Goal: Information Seeking & Learning: Find specific fact

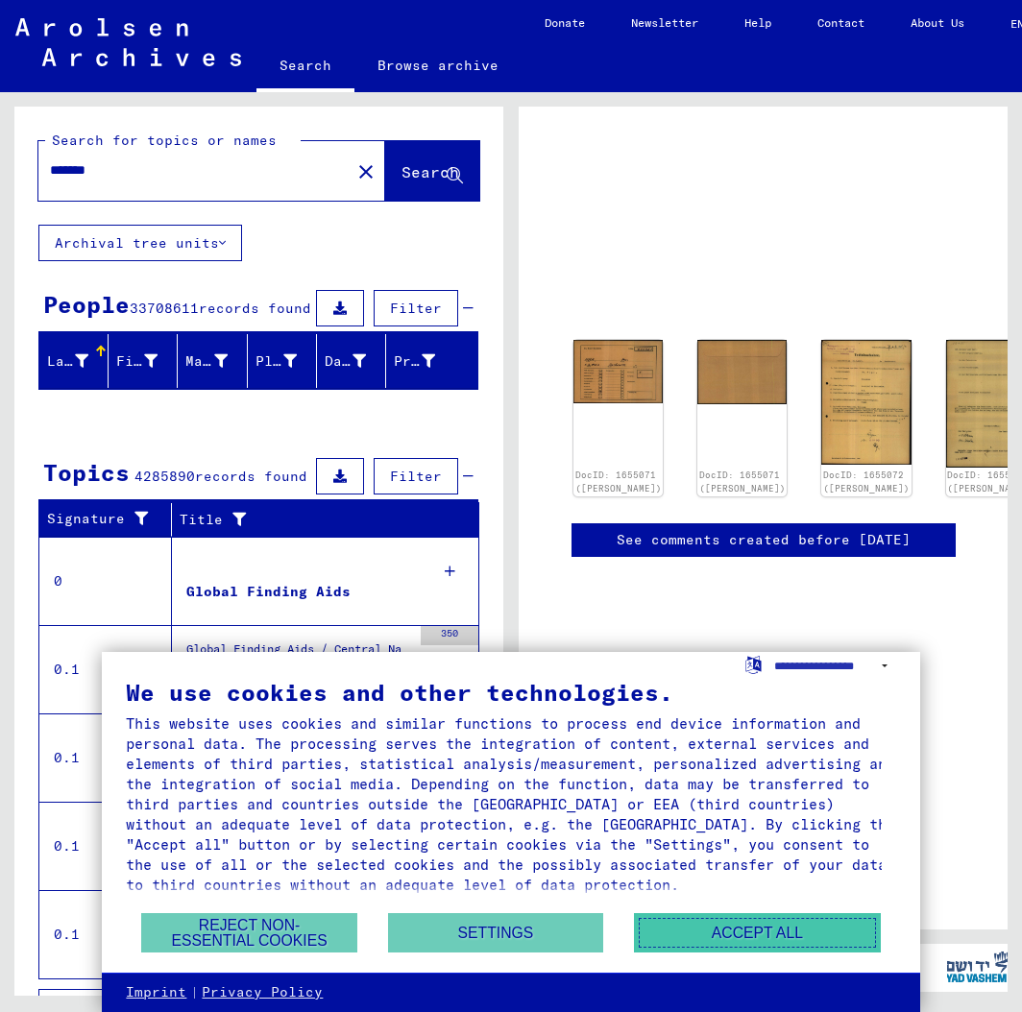
click at [712, 923] on button "Accept all" at bounding box center [757, 932] width 246 height 39
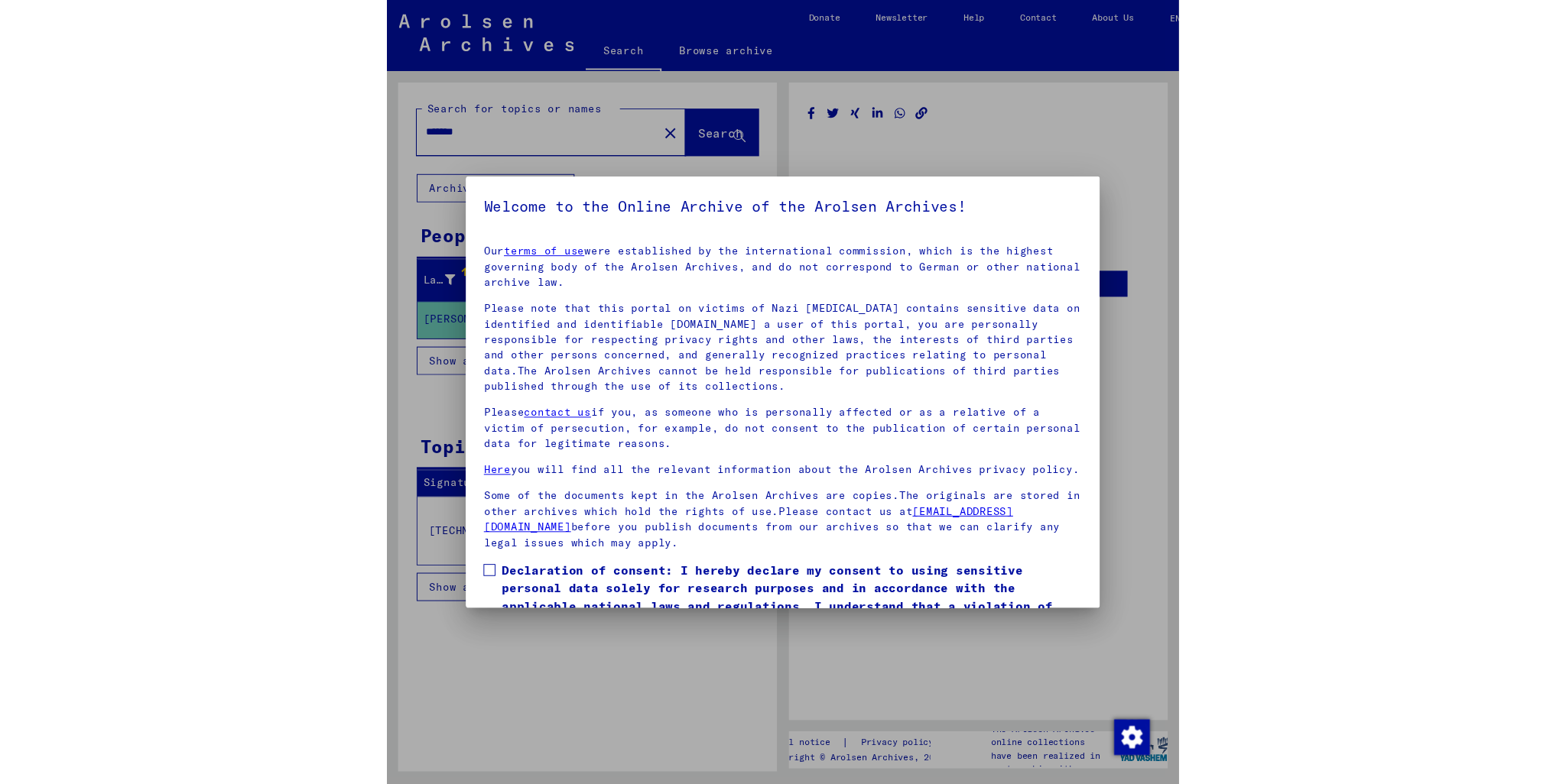
scroll to position [80, 0]
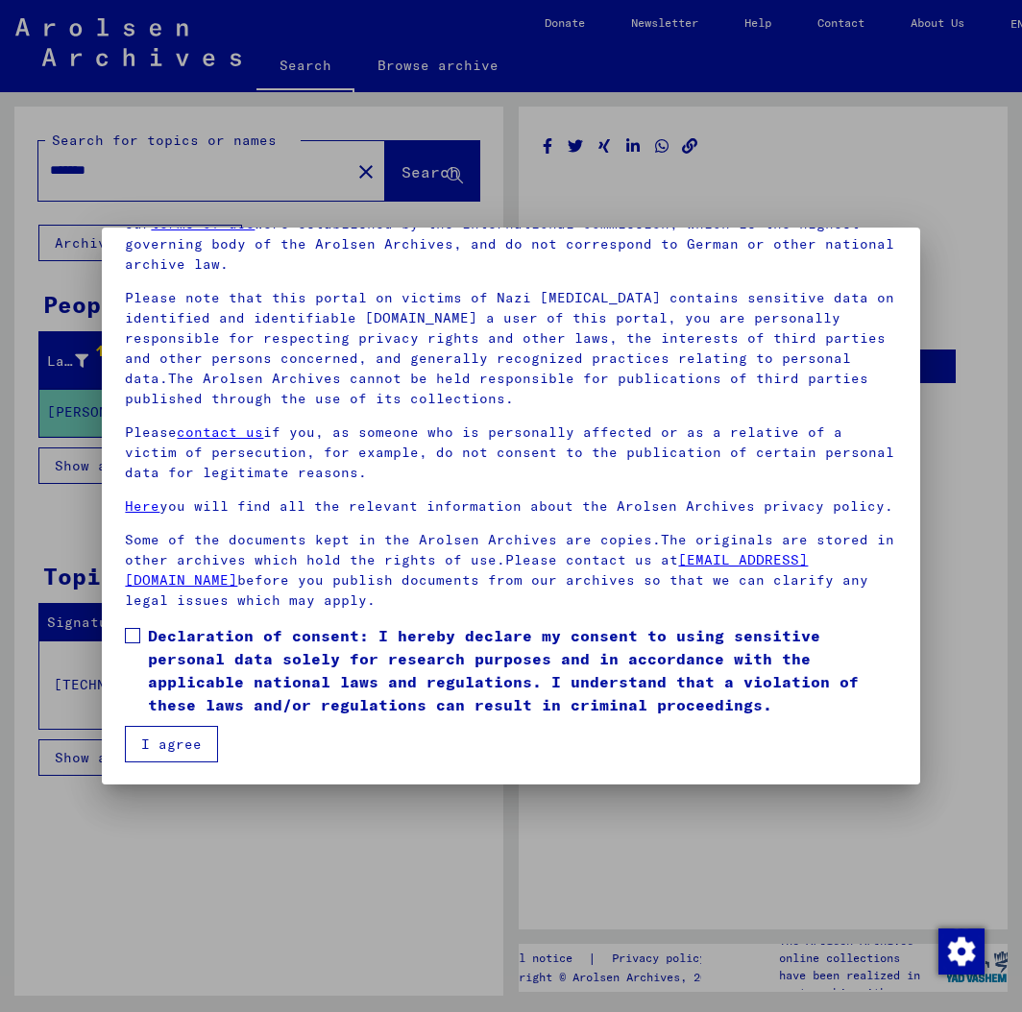
click at [135, 638] on span at bounding box center [132, 635] width 15 height 15
click at [171, 751] on button "I agree" at bounding box center [171, 744] width 93 height 36
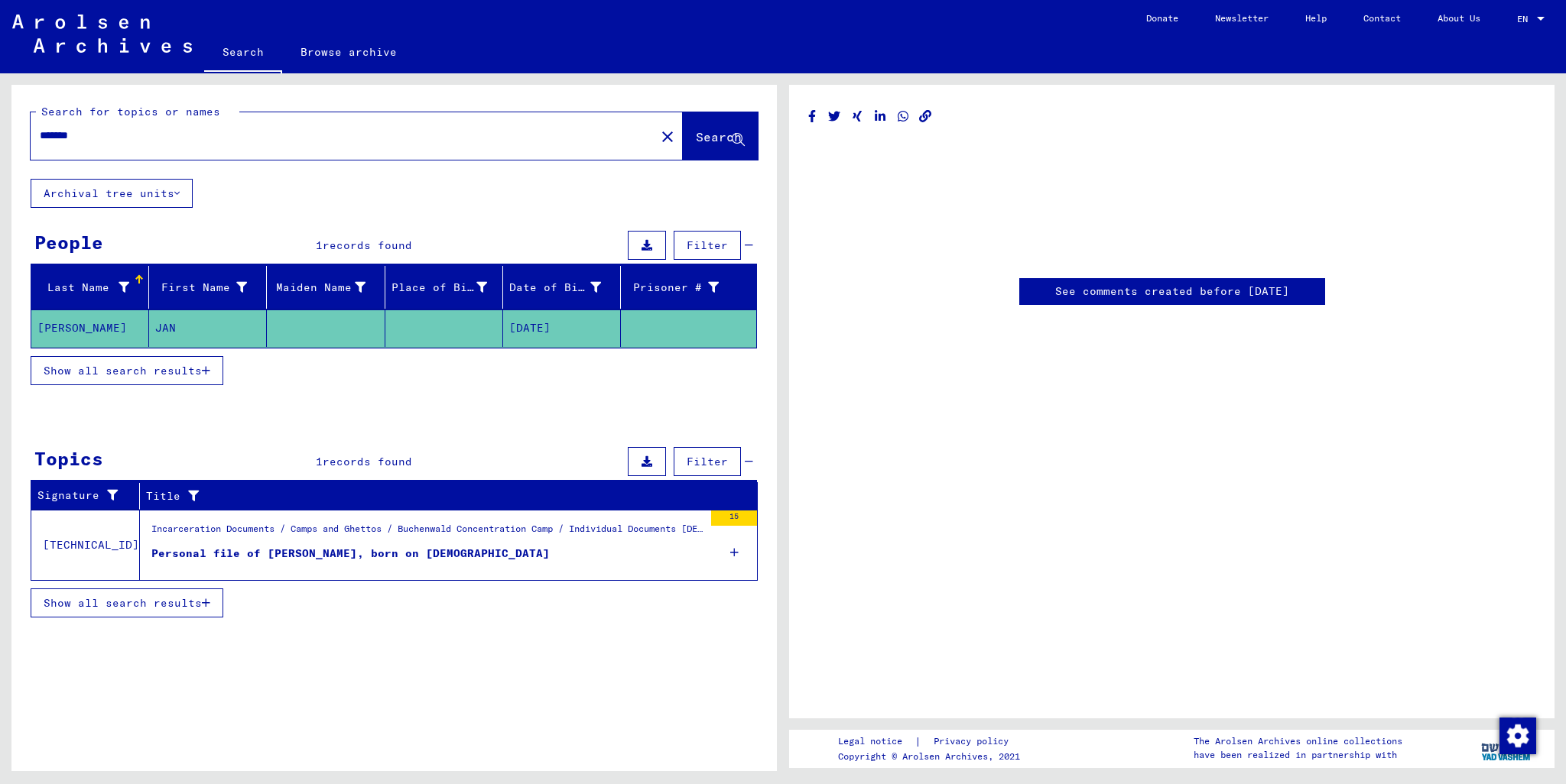
click at [813, 186] on div at bounding box center [1171, 202] width 727 height 123
click at [441, 322] on mat-cell at bounding box center [444, 328] width 118 height 37
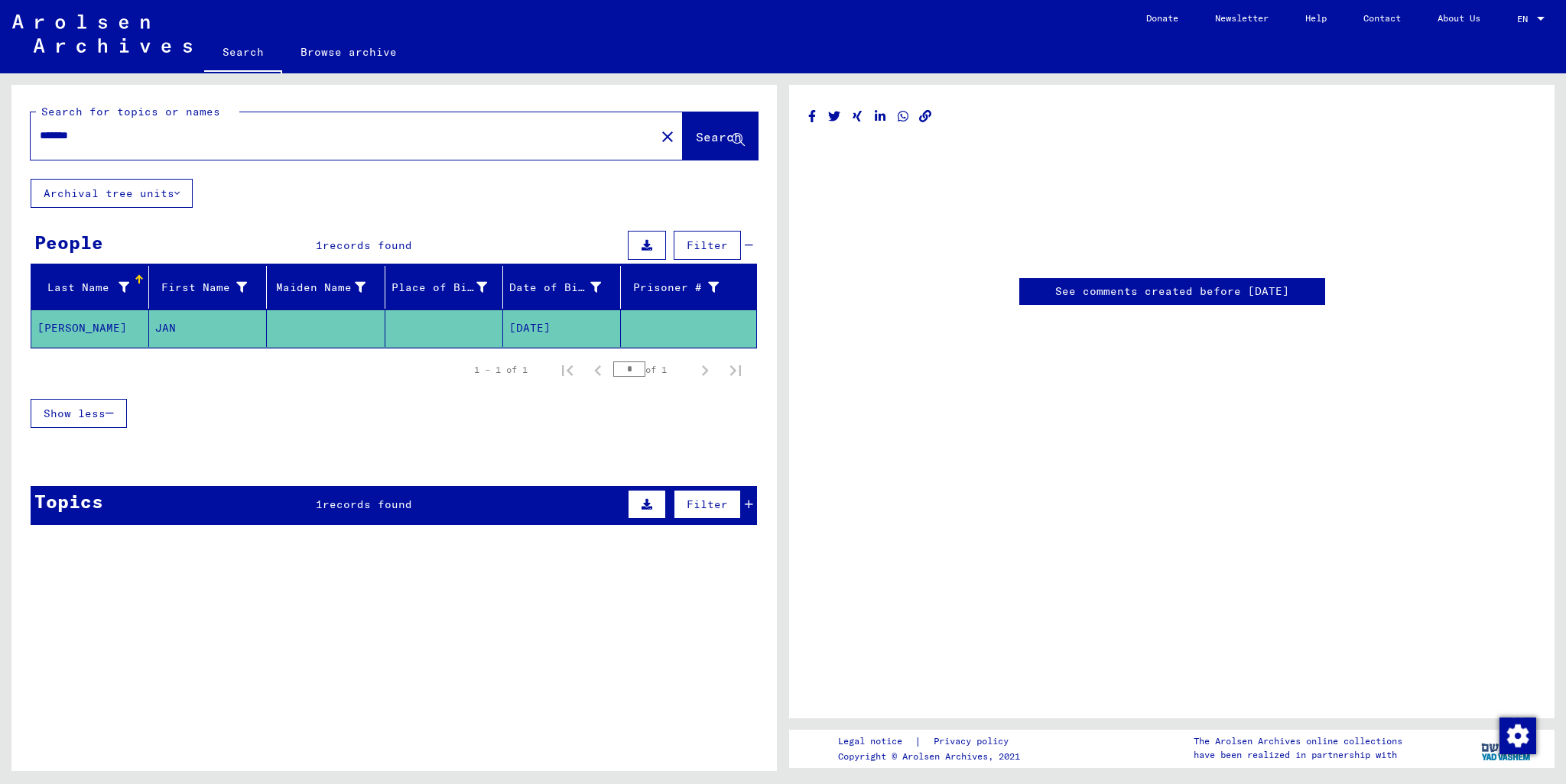
click at [441, 322] on mat-cell at bounding box center [444, 328] width 118 height 37
click at [307, 334] on mat-cell at bounding box center [326, 328] width 118 height 37
click at [749, 501] on icon at bounding box center [748, 504] width 9 height 10
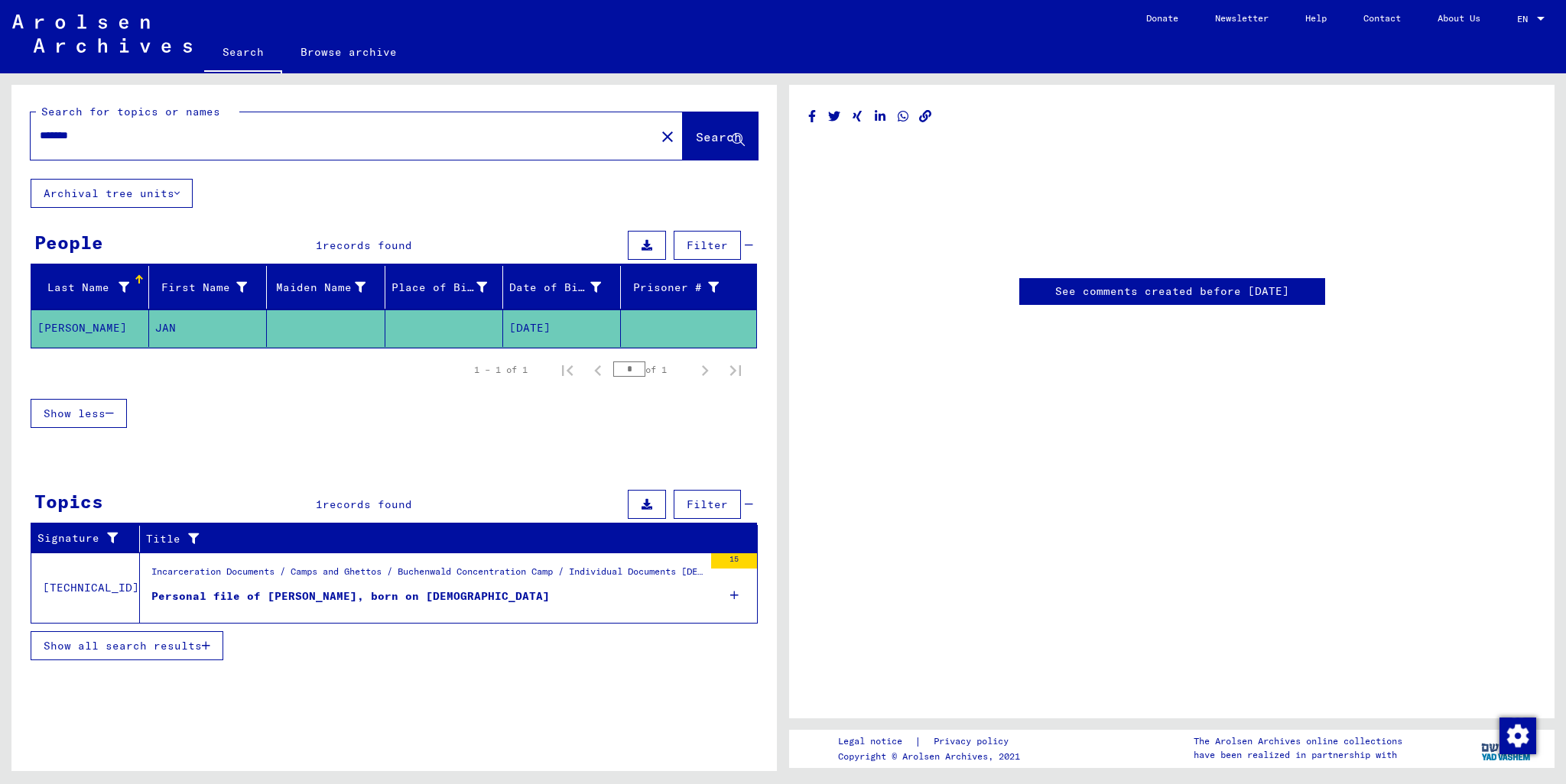
click at [557, 590] on figure "Personal file of [PERSON_NAME], born on [DEMOGRAPHIC_DATA]" at bounding box center [427, 599] width 552 height 23
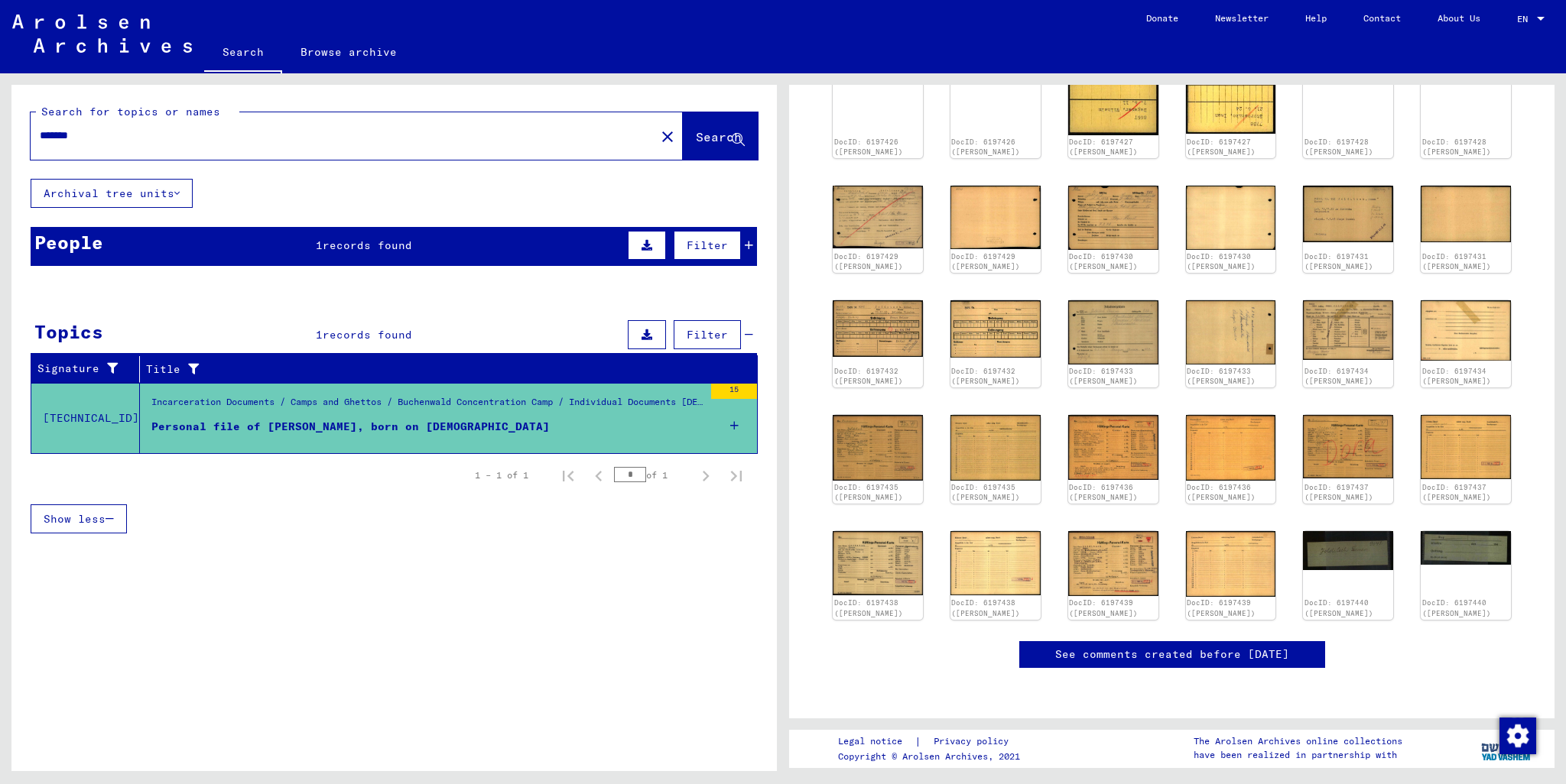
scroll to position [397, 0]
click at [813, 413] on img at bounding box center [1113, 447] width 95 height 68
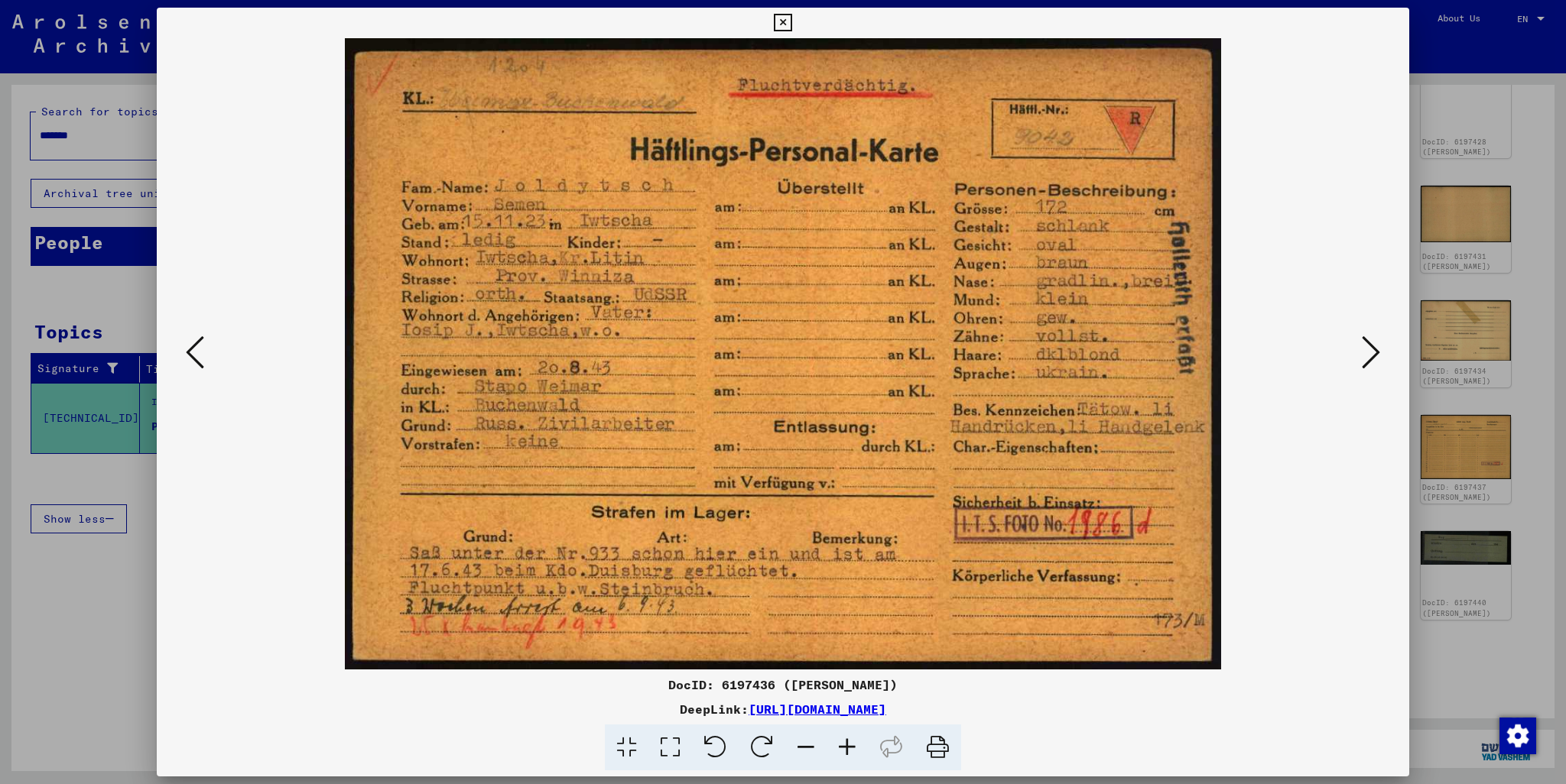
click at [813, 377] on div at bounding box center [783, 392] width 1566 height 784
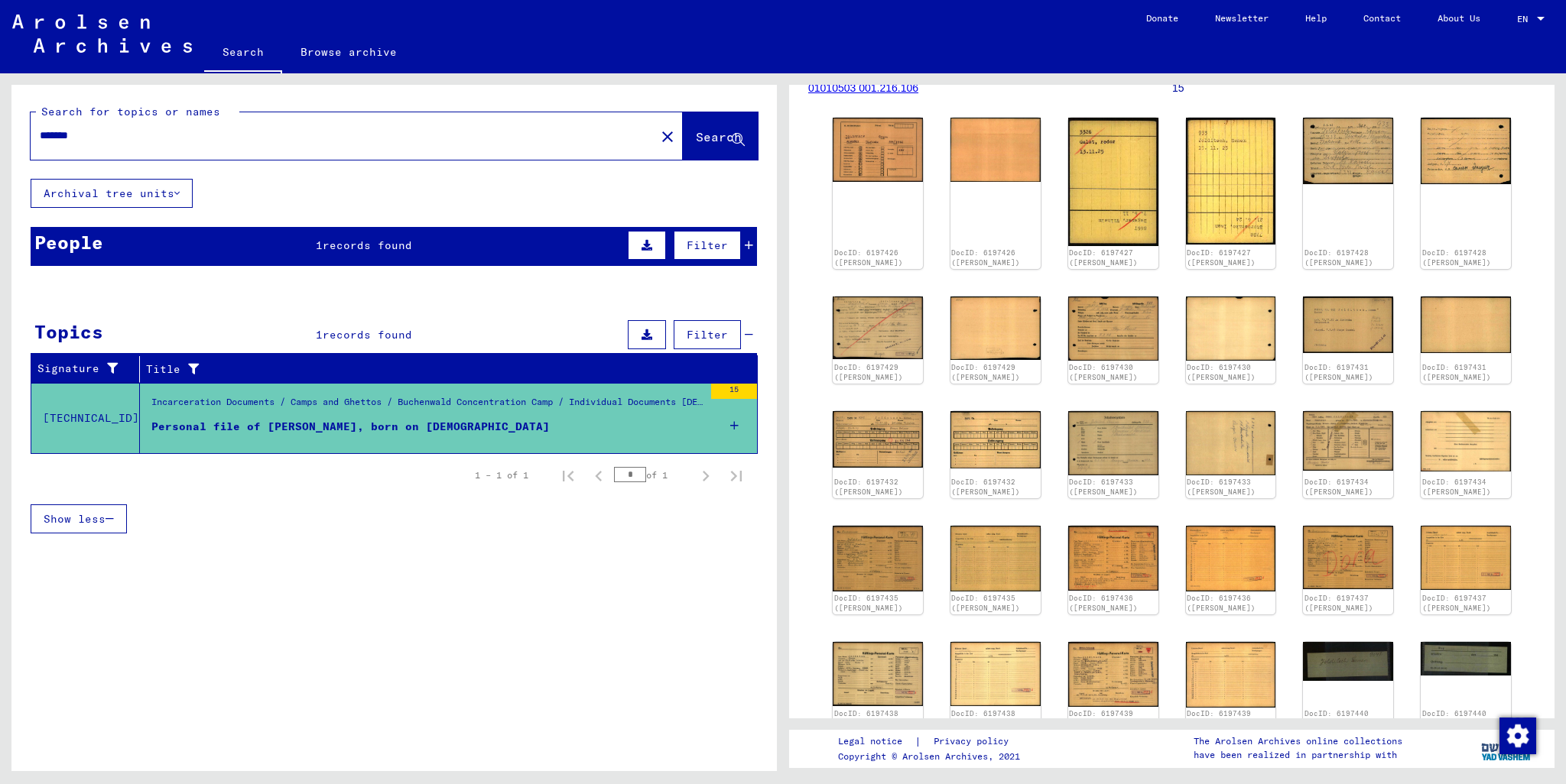
scroll to position [0, 0]
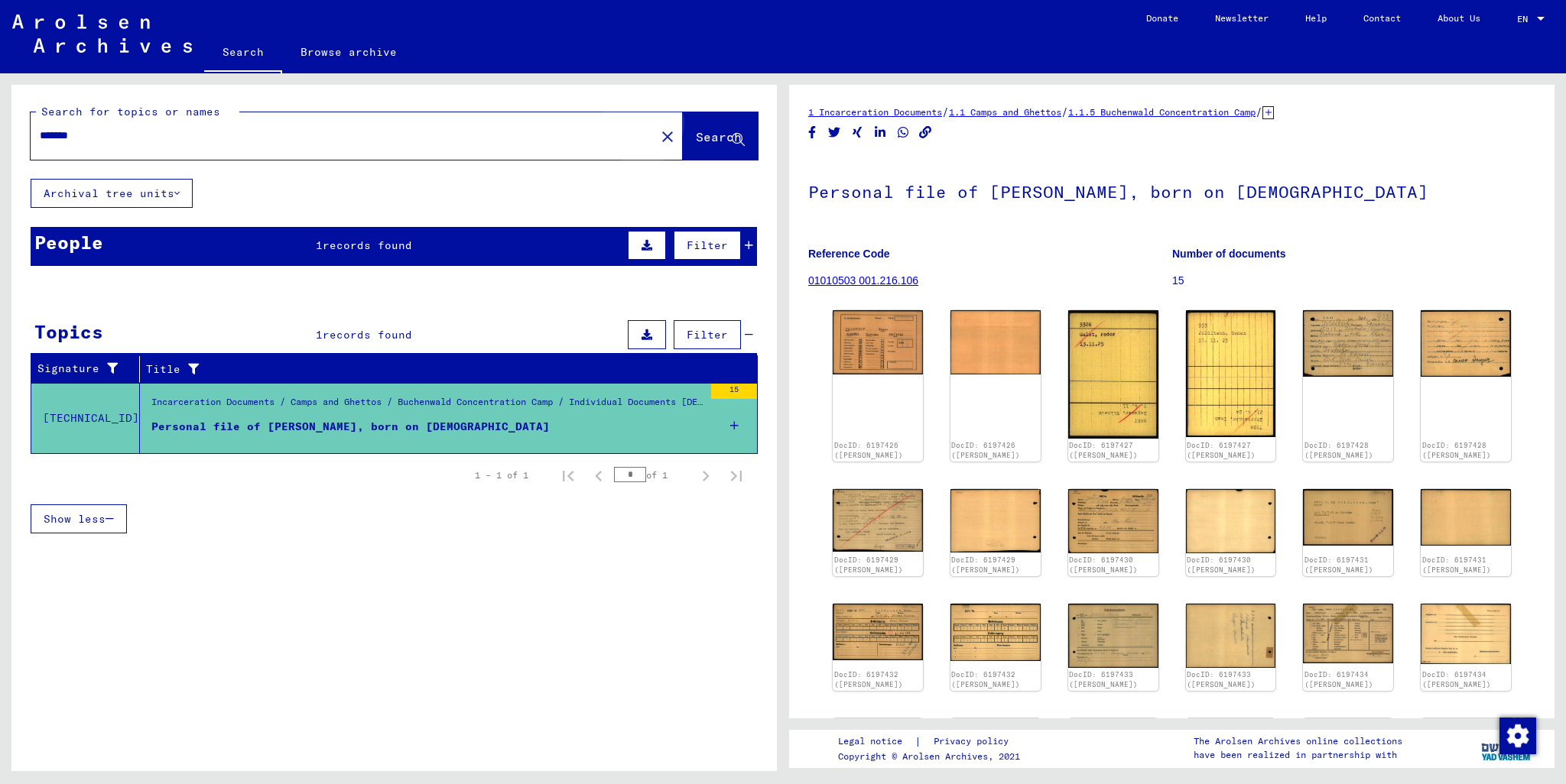
click at [704, 142] on span "Search" at bounding box center [719, 136] width 46 height 15
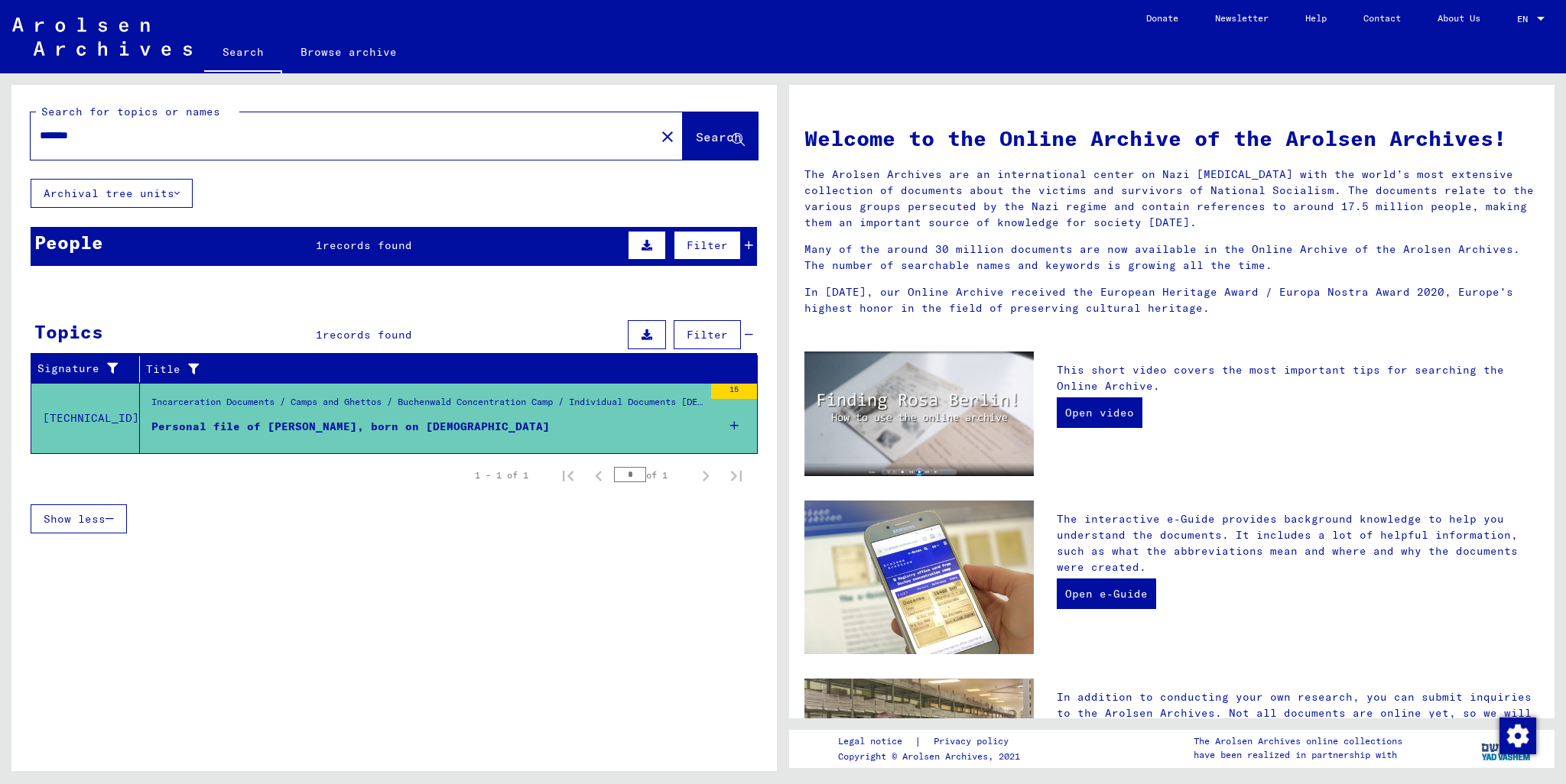
drag, startPoint x: 455, startPoint y: 141, endPoint x: 14, endPoint y: 150, distance: 441.1
click at [14, 150] on div "Search for topics or names ******* close Search" at bounding box center [393, 132] width 765 height 94
type input "********"
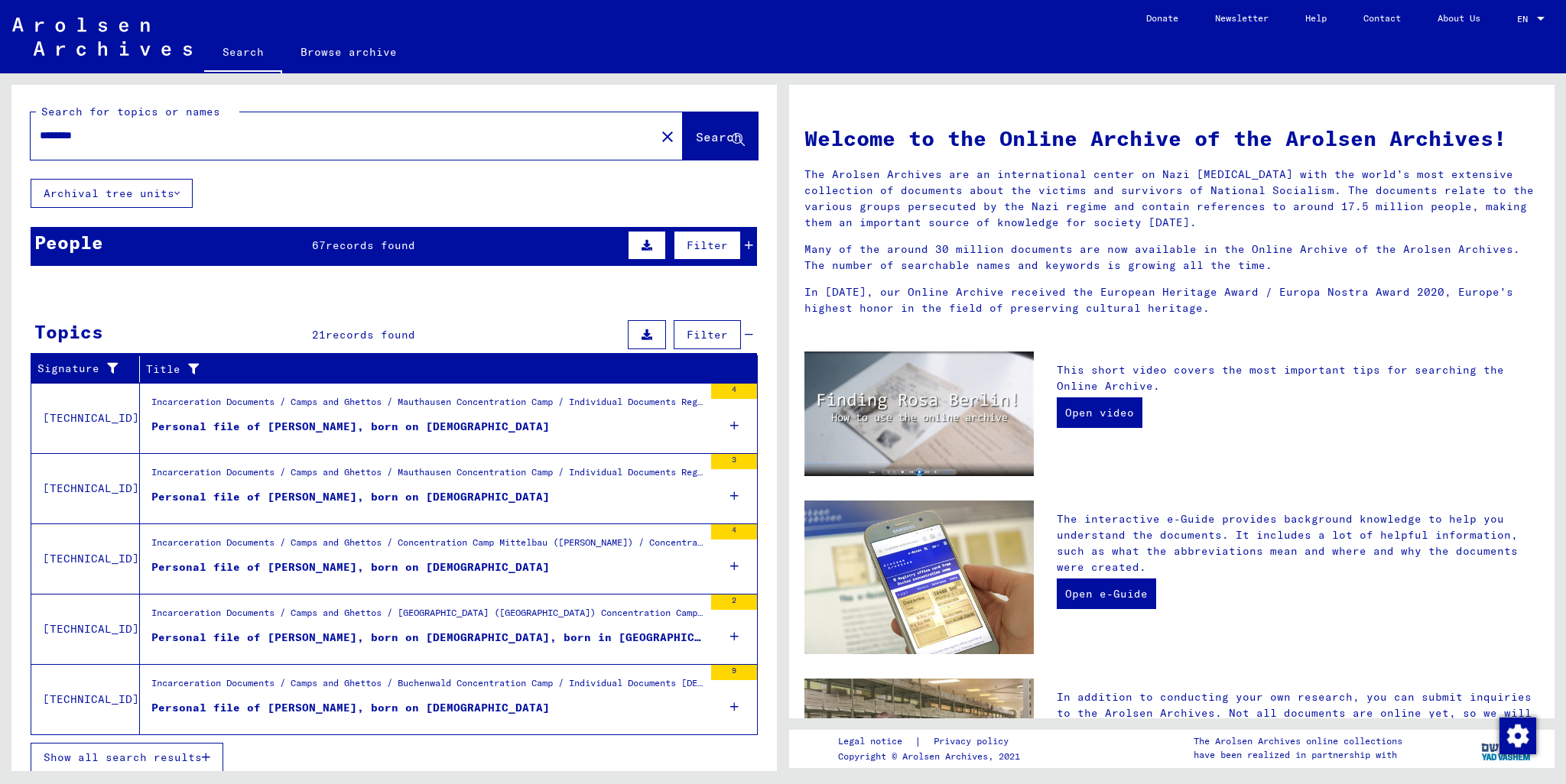
click at [294, 493] on div "Personal file of [PERSON_NAME], born on [DEMOGRAPHIC_DATA]" at bounding box center [350, 497] width 398 height 16
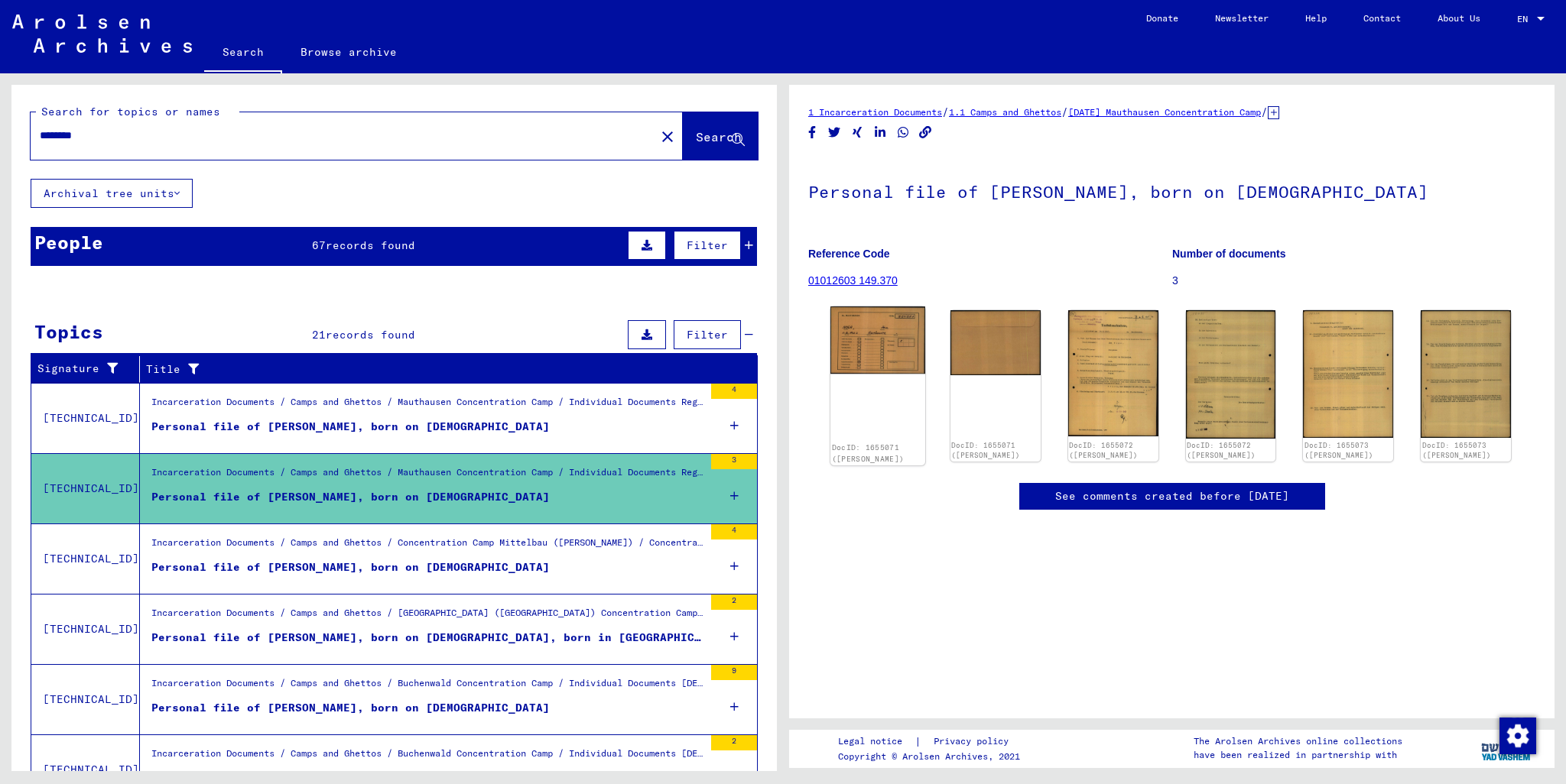
click at [813, 351] on img at bounding box center [877, 340] width 95 height 67
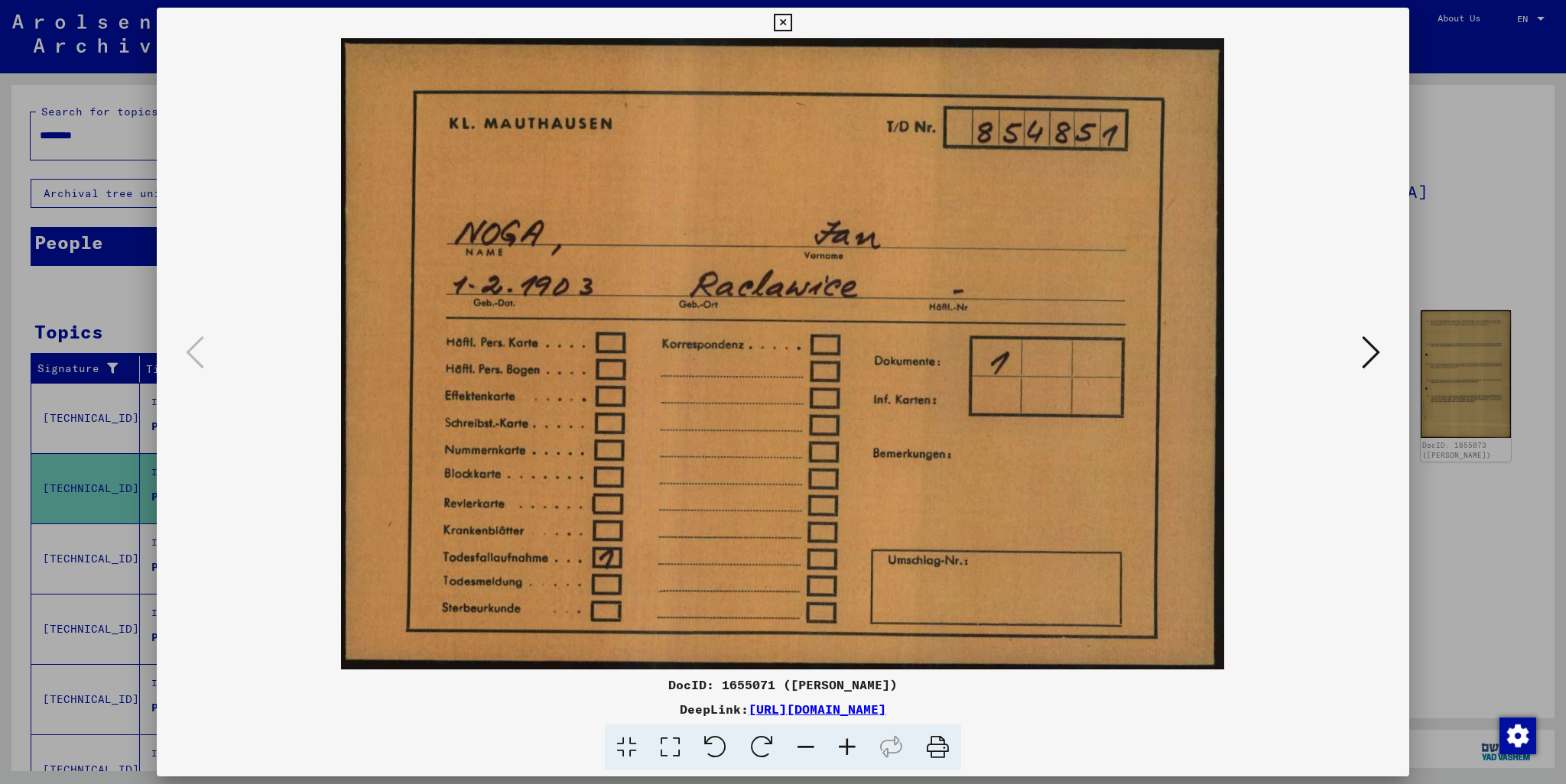
click at [813, 345] on icon at bounding box center [1370, 353] width 18 height 37
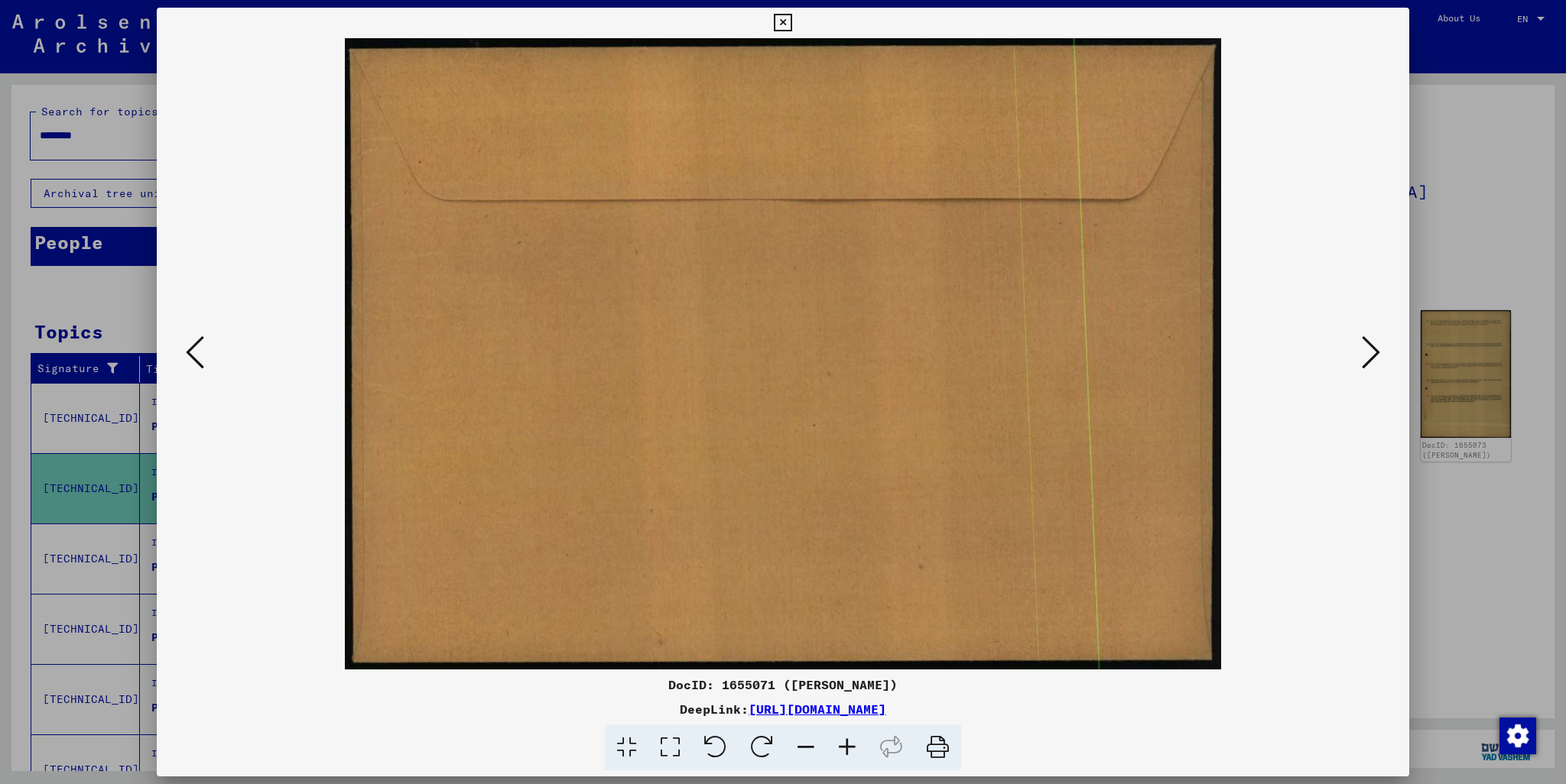
click at [813, 347] on icon at bounding box center [1370, 353] width 18 height 37
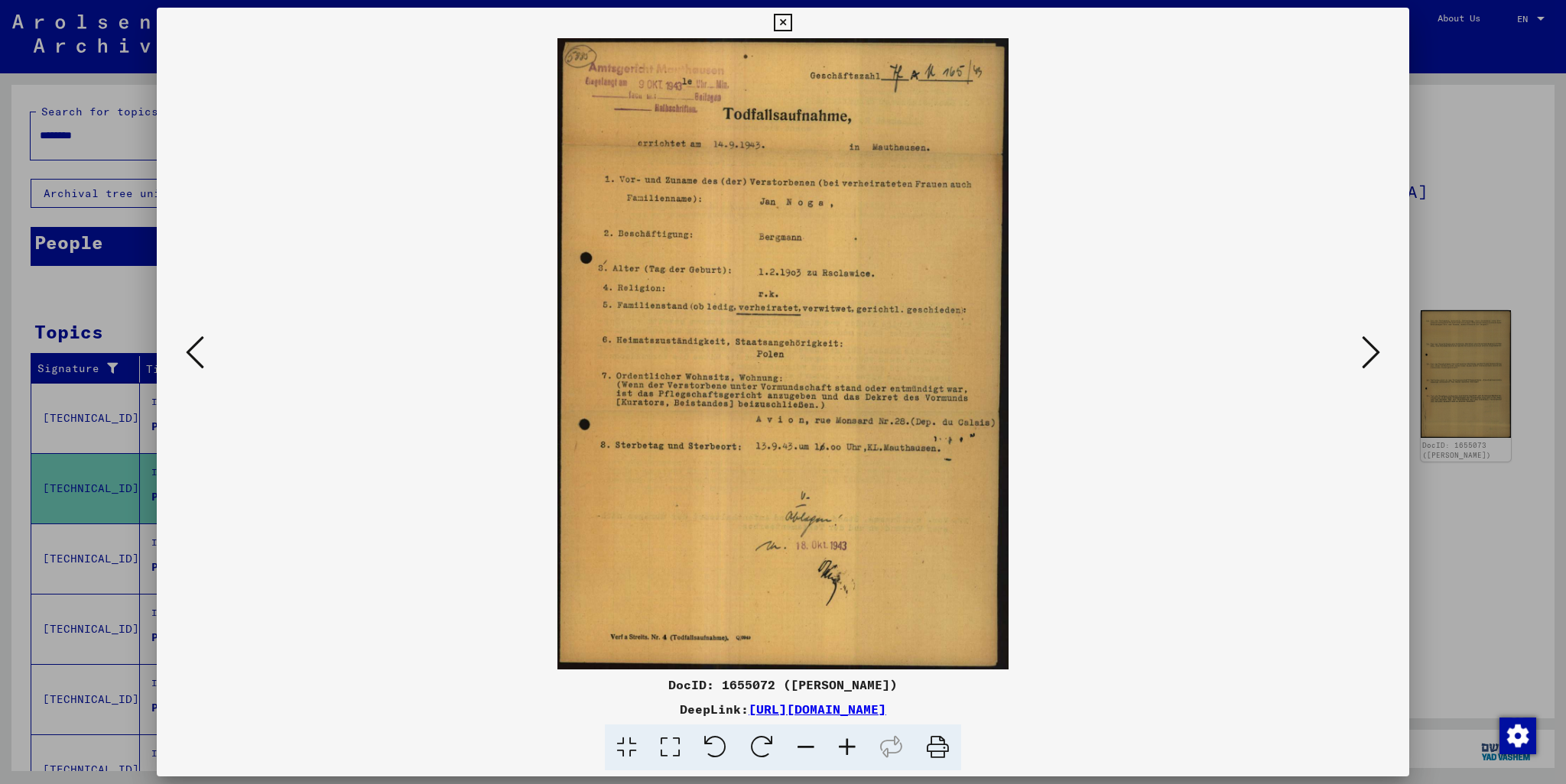
click at [813, 361] on icon at bounding box center [1370, 353] width 18 height 37
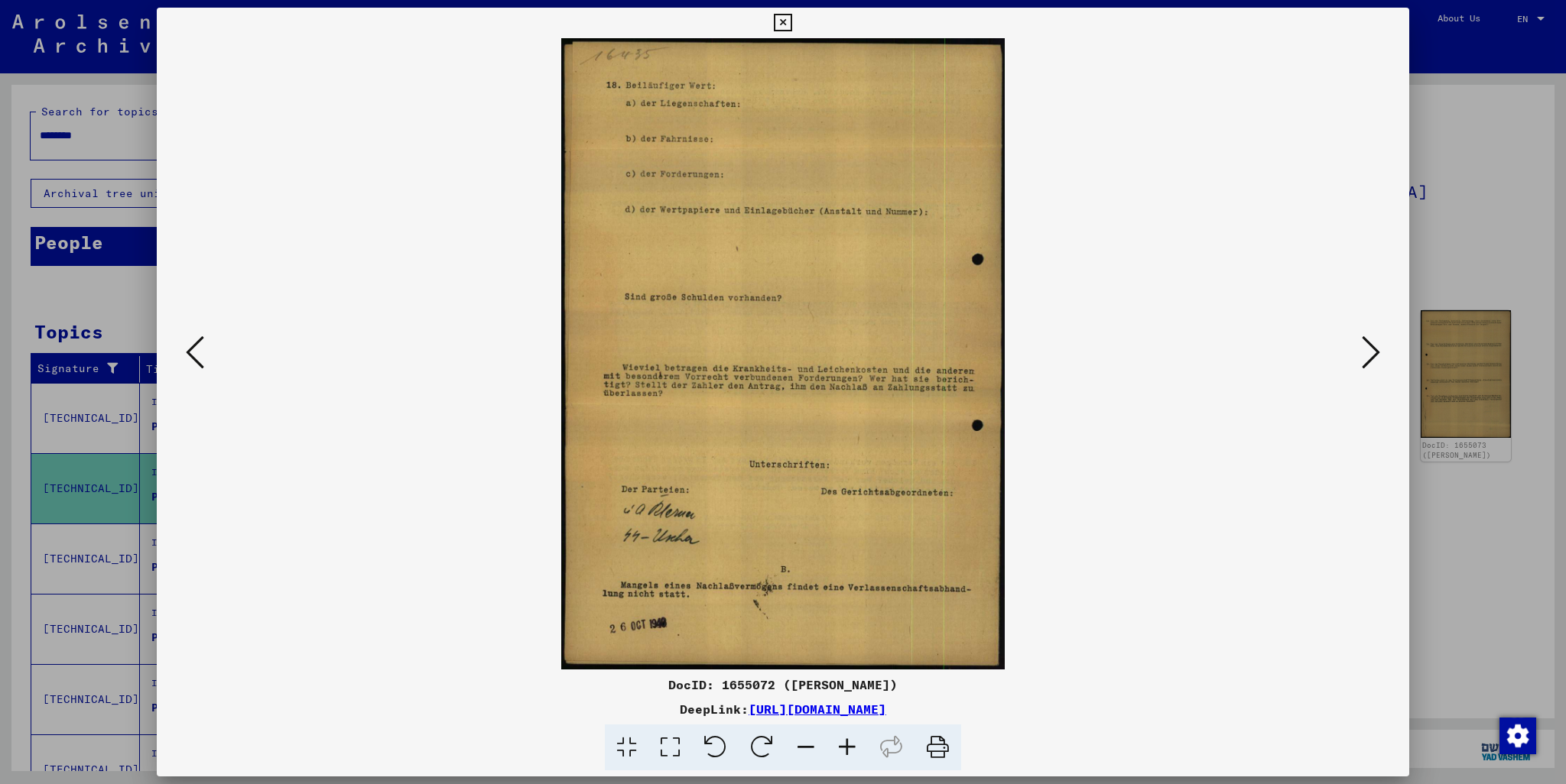
click at [813, 357] on icon at bounding box center [1370, 353] width 18 height 37
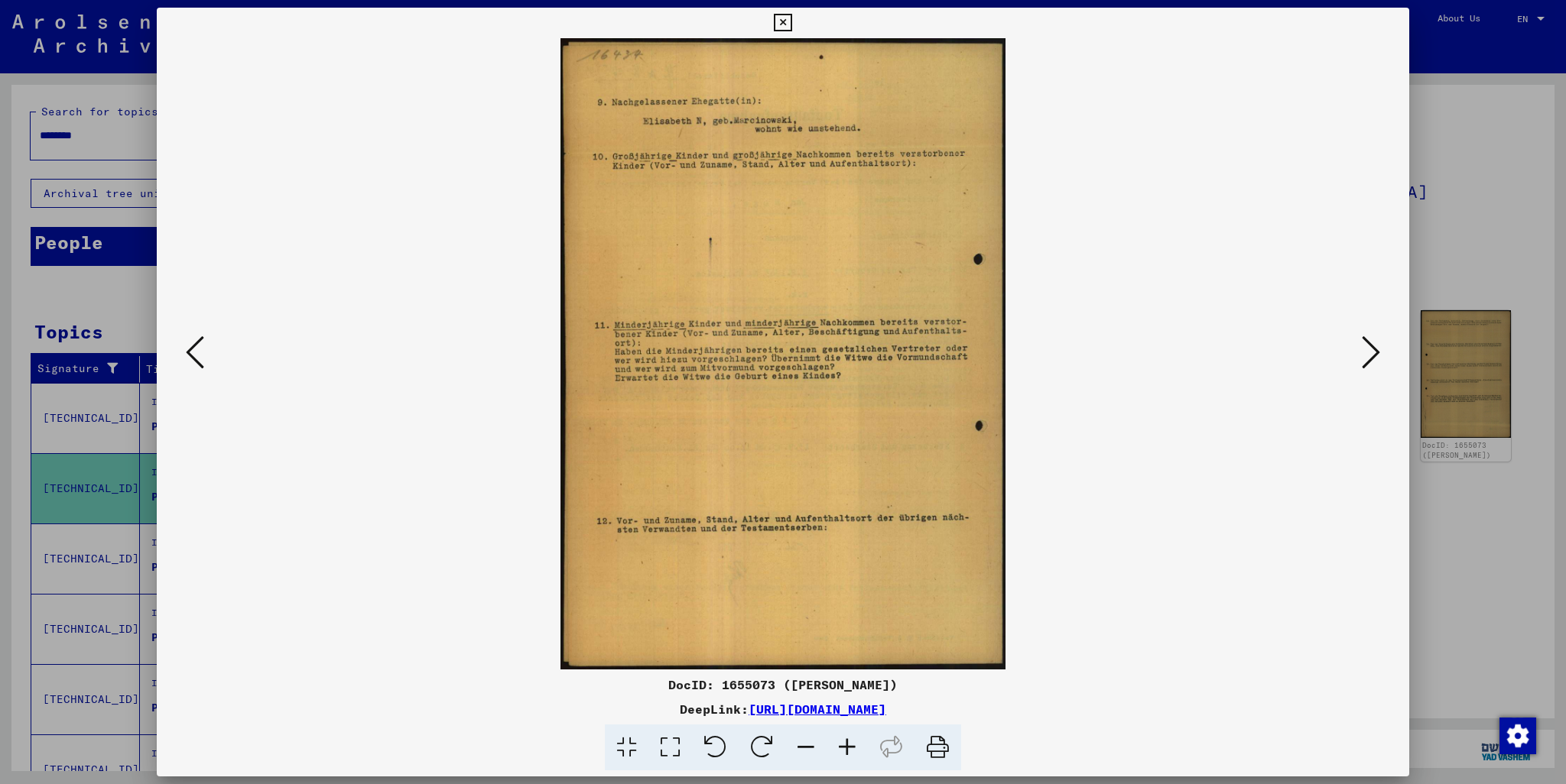
click at [813, 350] on icon at bounding box center [1370, 353] width 18 height 37
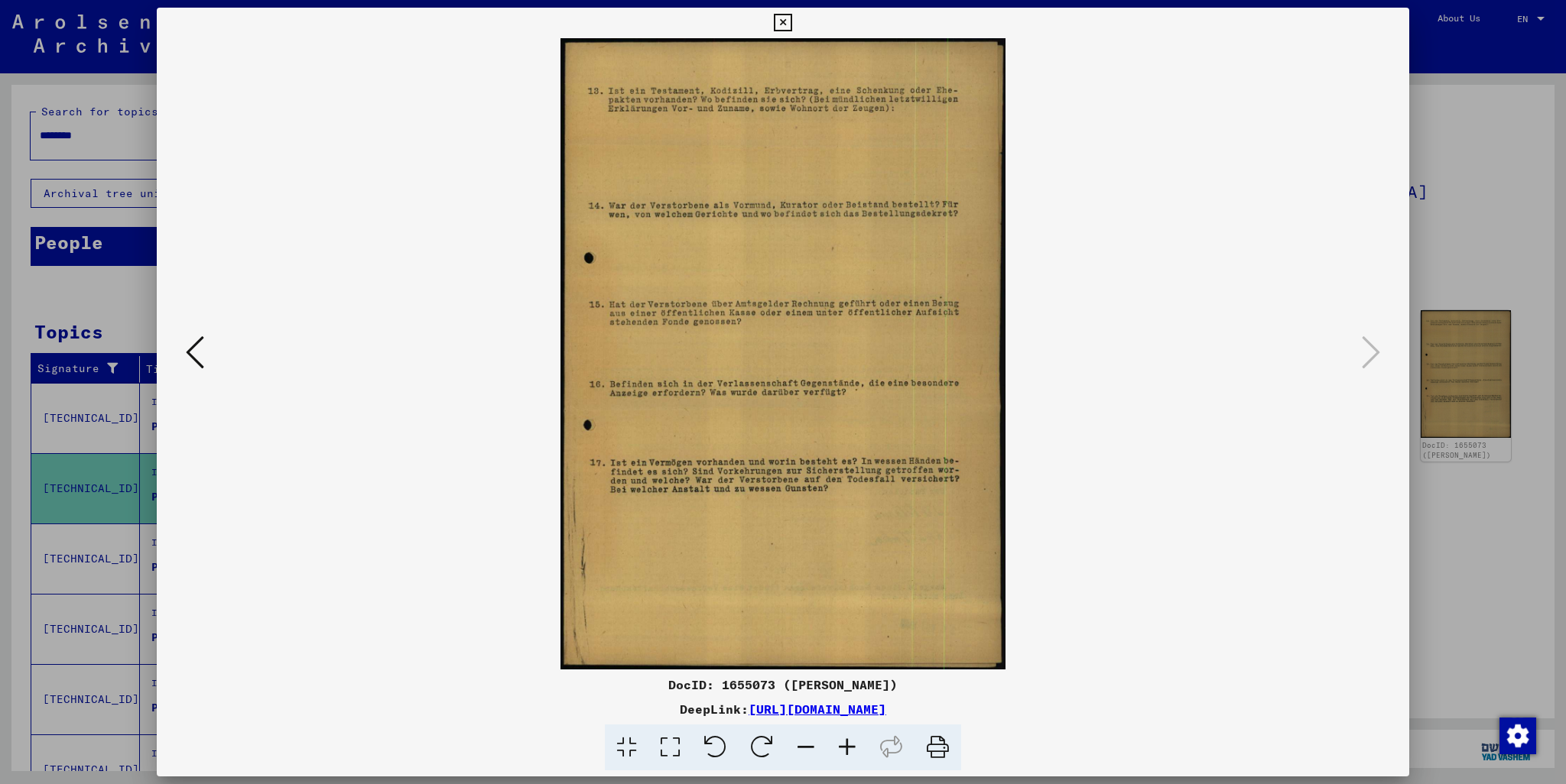
click at [813, 260] on div at bounding box center [783, 392] width 1566 height 784
